Goal: Task Accomplishment & Management: Use online tool/utility

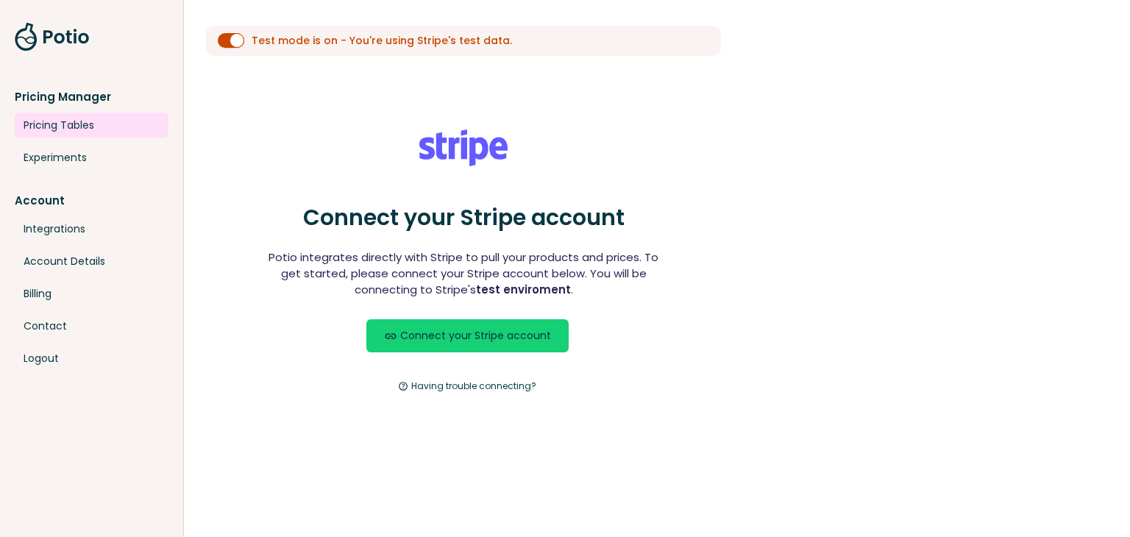
click at [43, 127] on link "Pricing Tables" at bounding box center [92, 125] width 154 height 25
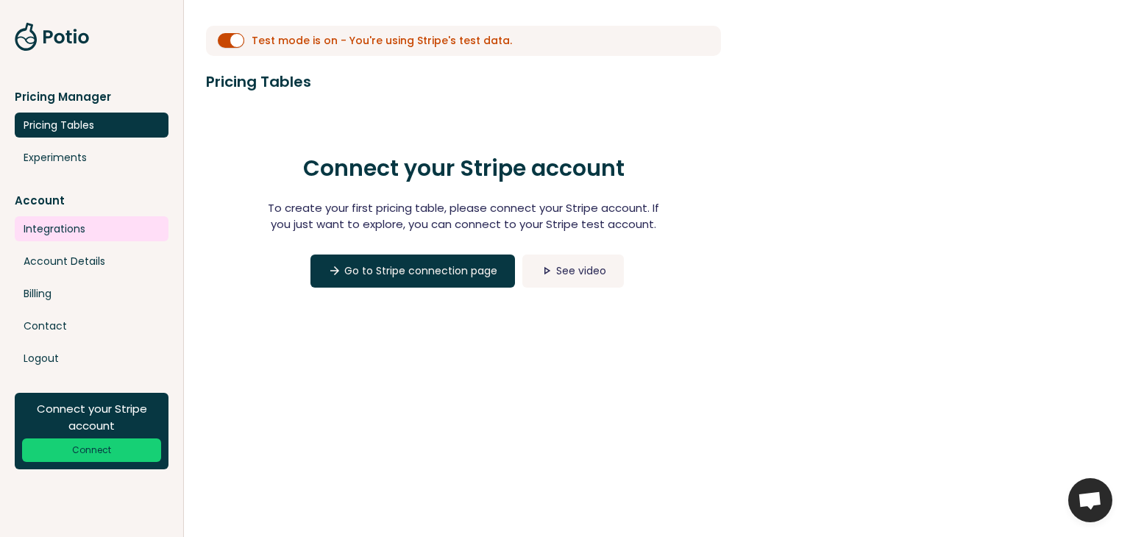
click at [51, 232] on link "Integrations" at bounding box center [92, 228] width 154 height 25
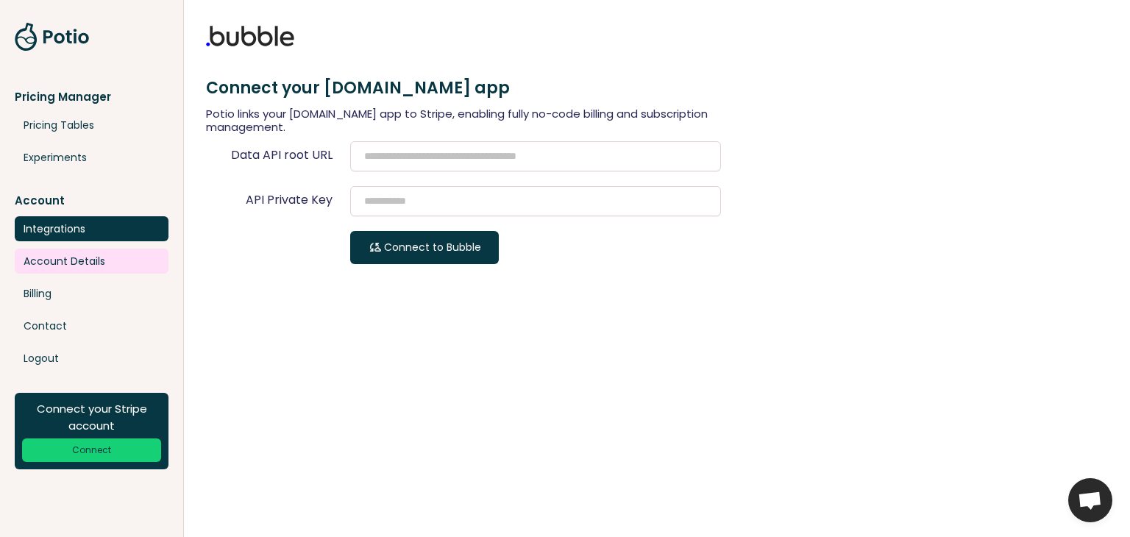
click at [63, 271] on link "Account Details" at bounding box center [92, 261] width 154 height 25
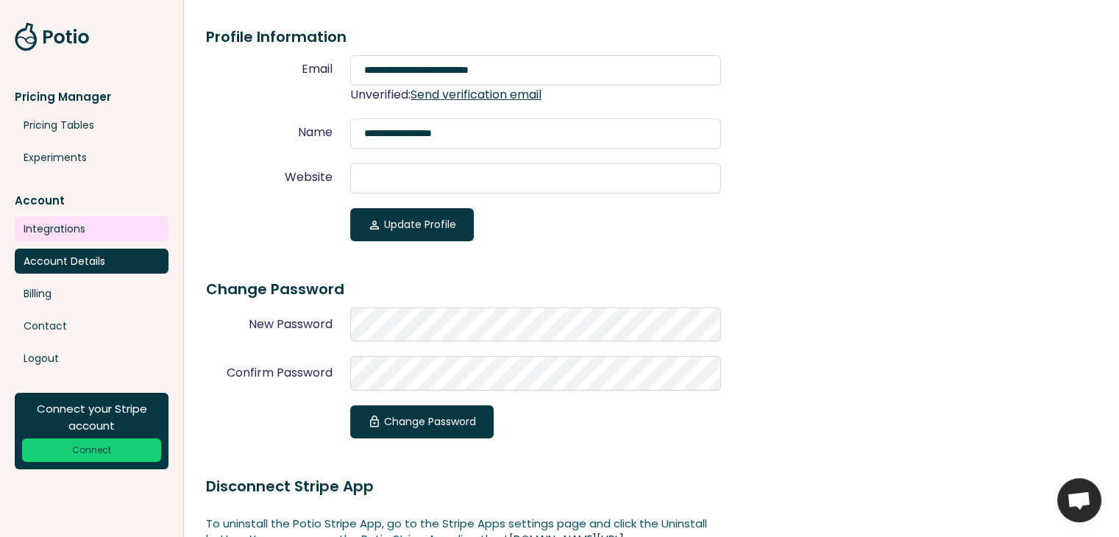
click at [63, 228] on link "Integrations" at bounding box center [92, 228] width 154 height 25
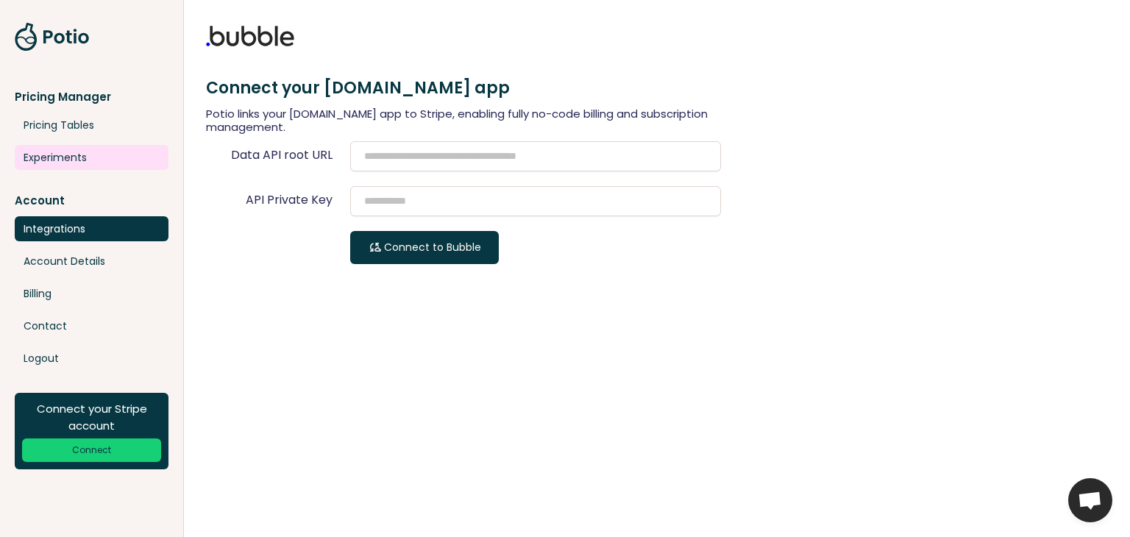
click at [69, 163] on link "Experiments" at bounding box center [92, 157] width 154 height 25
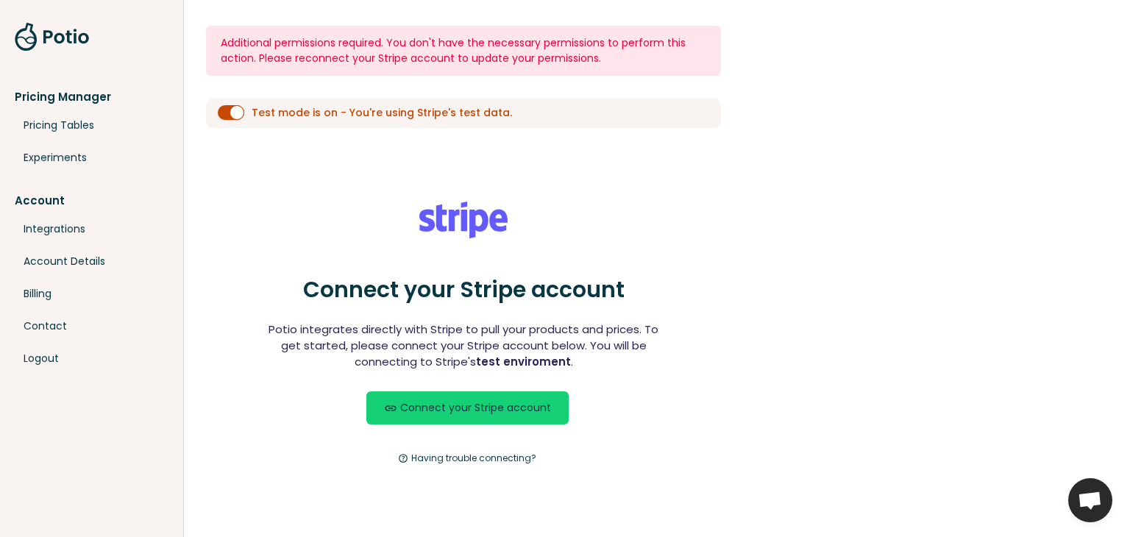
click at [233, 106] on button "submit" at bounding box center [231, 112] width 26 height 15
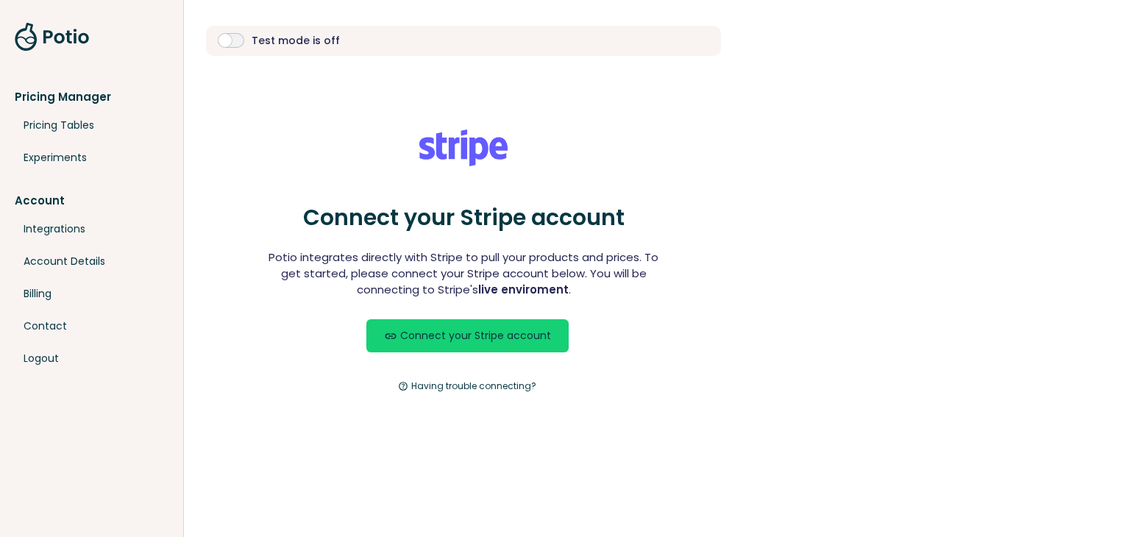
click at [228, 37] on button "submit" at bounding box center [231, 40] width 26 height 15
click at [56, 35] on link at bounding box center [52, 36] width 75 height 29
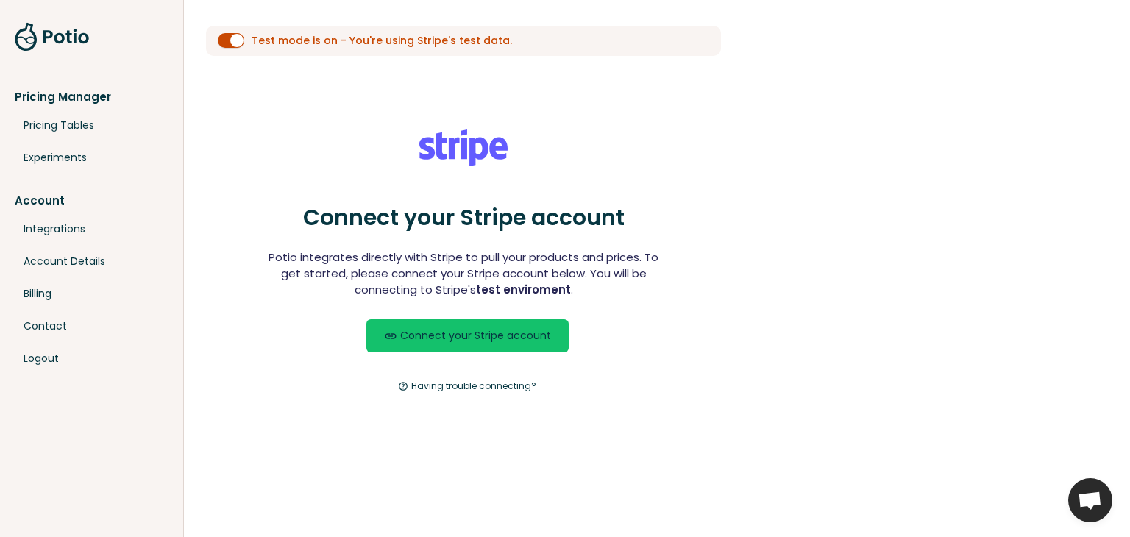
click at [420, 341] on link "link Connect your Stripe account" at bounding box center [467, 335] width 202 height 33
click at [61, 40] on link at bounding box center [52, 36] width 75 height 29
